Goal: Task Accomplishment & Management: Manage account settings

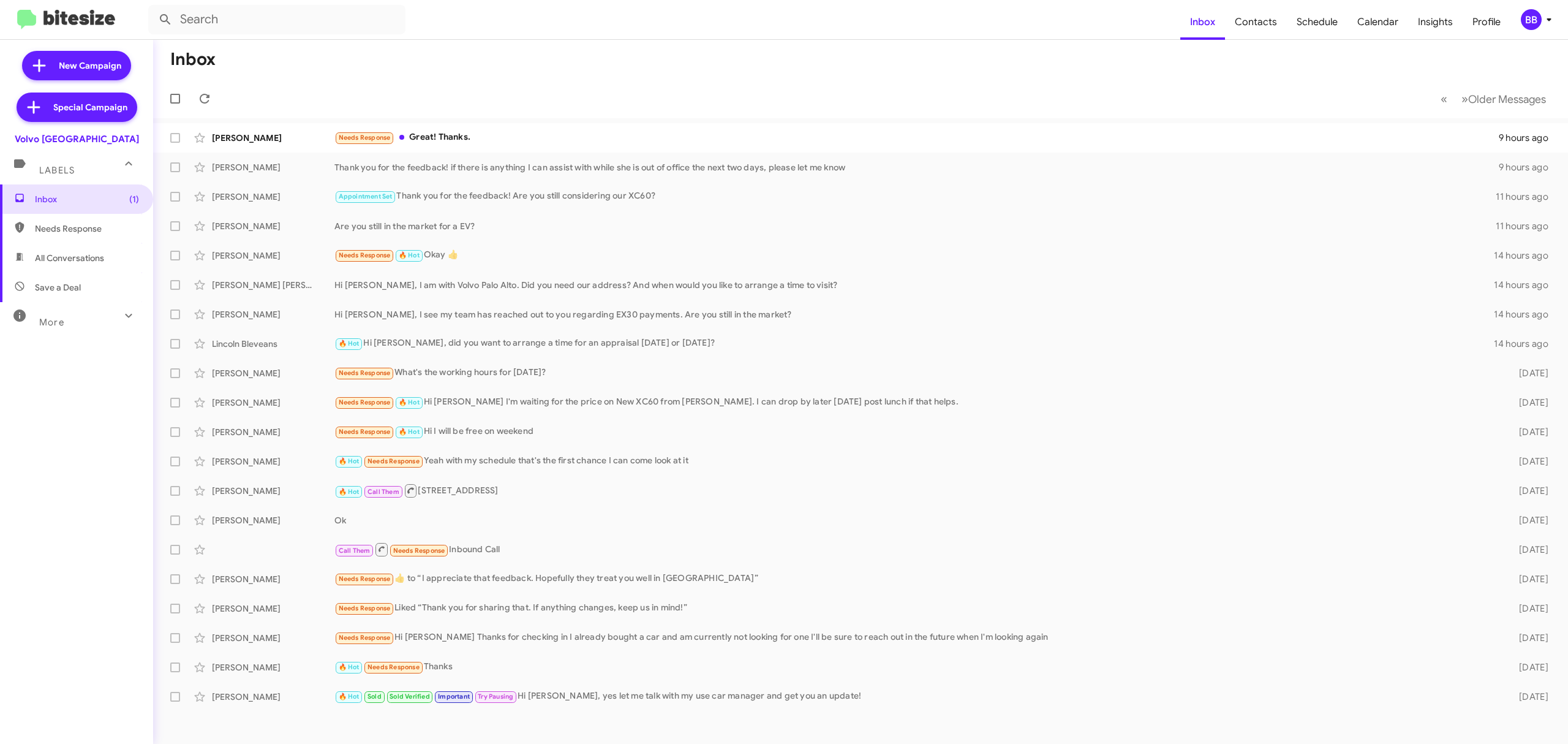
click at [1530, 28] on div "BB" at bounding box center [1531, 19] width 21 height 21
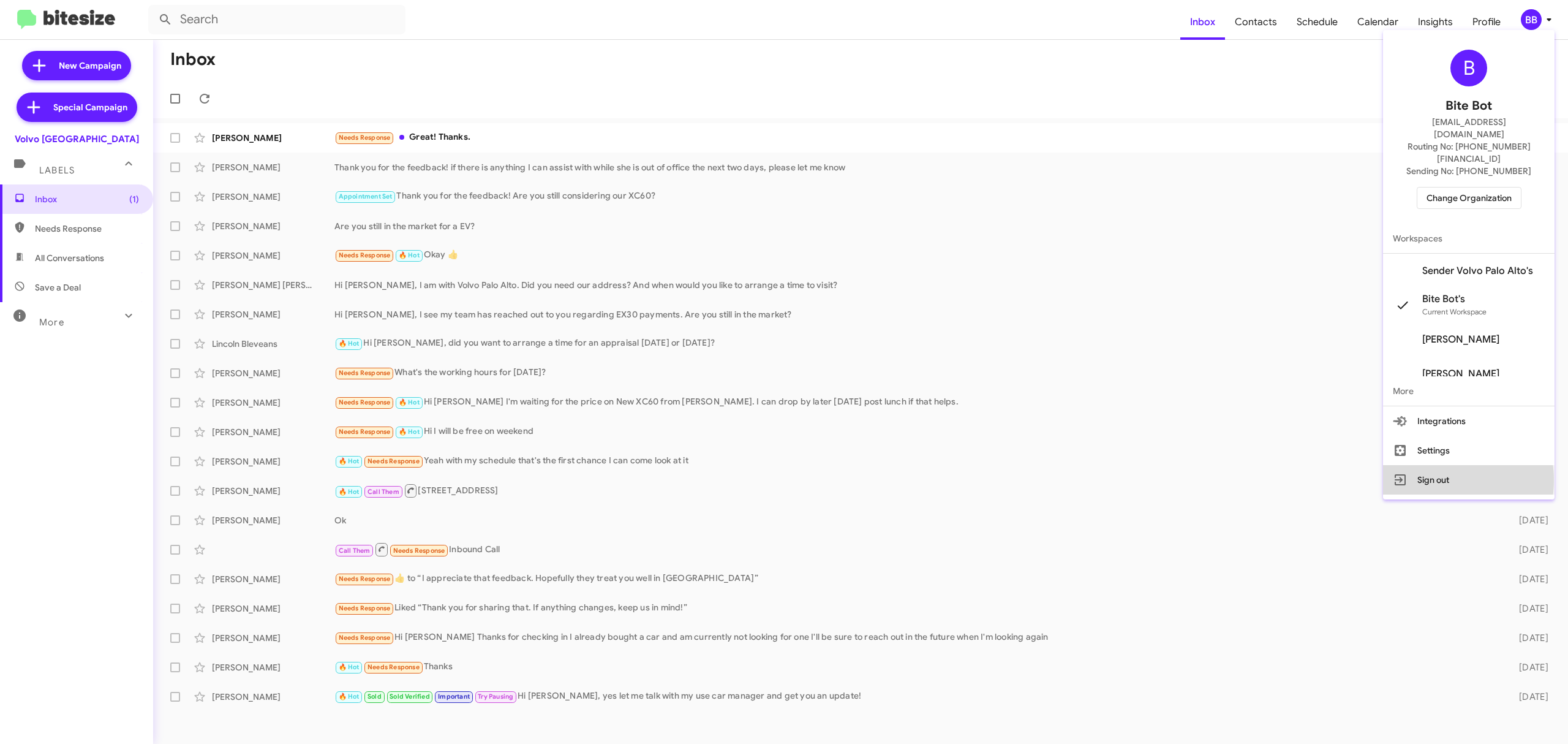
click at [1431, 465] on button "Sign out" at bounding box center [1468, 479] width 172 height 29
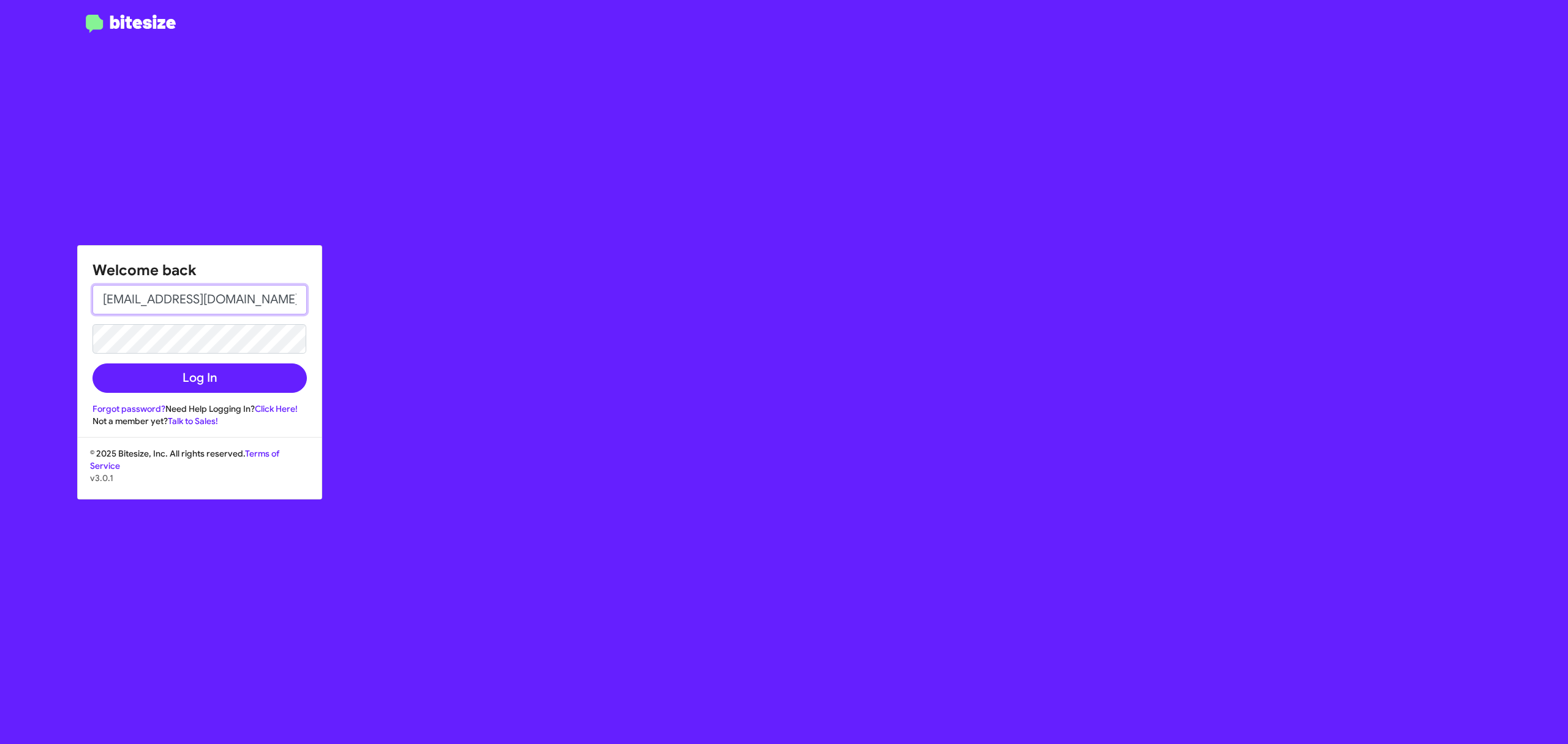
click at [248, 306] on input "[EMAIL_ADDRESS][DOMAIN_NAME]" at bounding box center [199, 299] width 214 height 29
type input "[PERSON_NAME][EMAIL_ADDRESS][DOMAIN_NAME]"
click at [196, 380] on button "Log In" at bounding box center [199, 377] width 214 height 29
